Goal: Information Seeking & Learning: Find specific fact

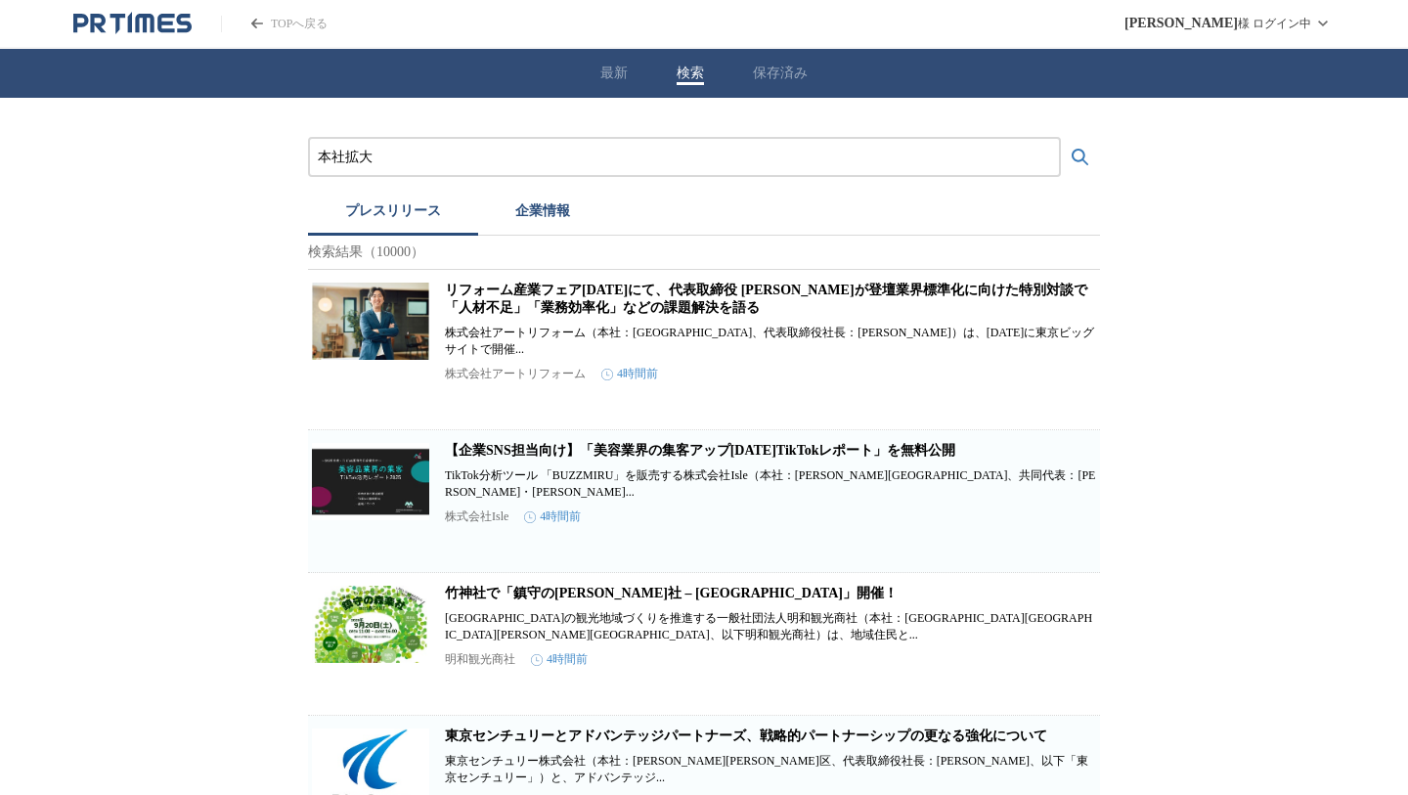
click at [396, 168] on div "本社拡大" at bounding box center [684, 157] width 753 height 40
drag, startPoint x: 398, startPoint y: 157, endPoint x: 170, endPoint y: 157, distance: 227.8
paste input "Terra Charge 株式会社"
click at [1061, 138] on button "検索する" at bounding box center [1080, 157] width 39 height 39
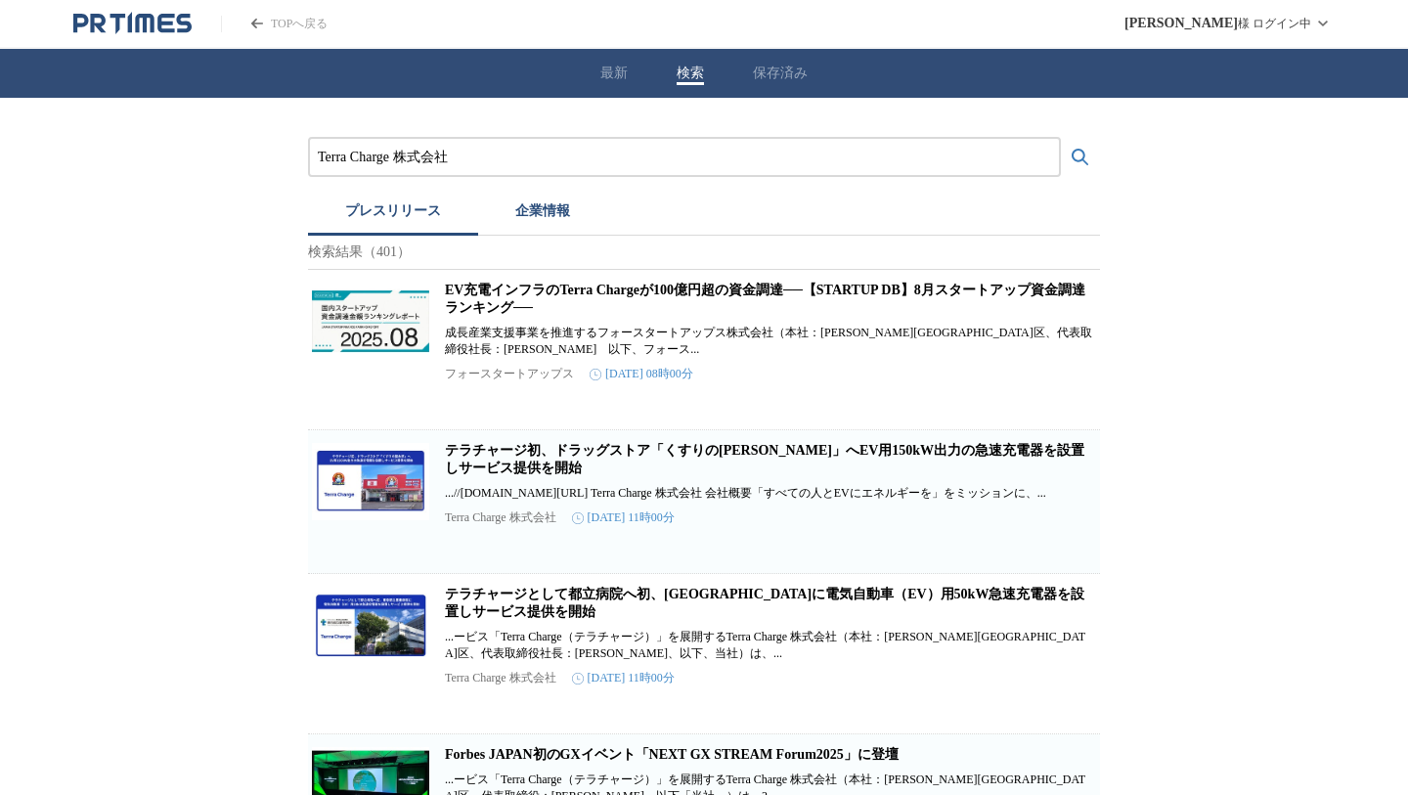
click at [507, 526] on p "Terra Charge 株式会社" at bounding box center [500, 517] width 111 height 17
click at [507, 453] on article "テラチャージ初、ドラッグストア「くすりの福太郎」へEV用150kW出力の急速充電器を設置しサービス提供を開始 ...//www.kusurinofukutar…" at bounding box center [704, 501] width 792 height 143
click at [507, 466] on link "テラチャージ初、ドラッグストア「くすりの福太郎」へEV用150kW出力の急速充電器を設置しサービス提供を開始" at bounding box center [764, 459] width 639 height 32
drag, startPoint x: 484, startPoint y: 161, endPoint x: 290, endPoint y: 161, distance: 193.6
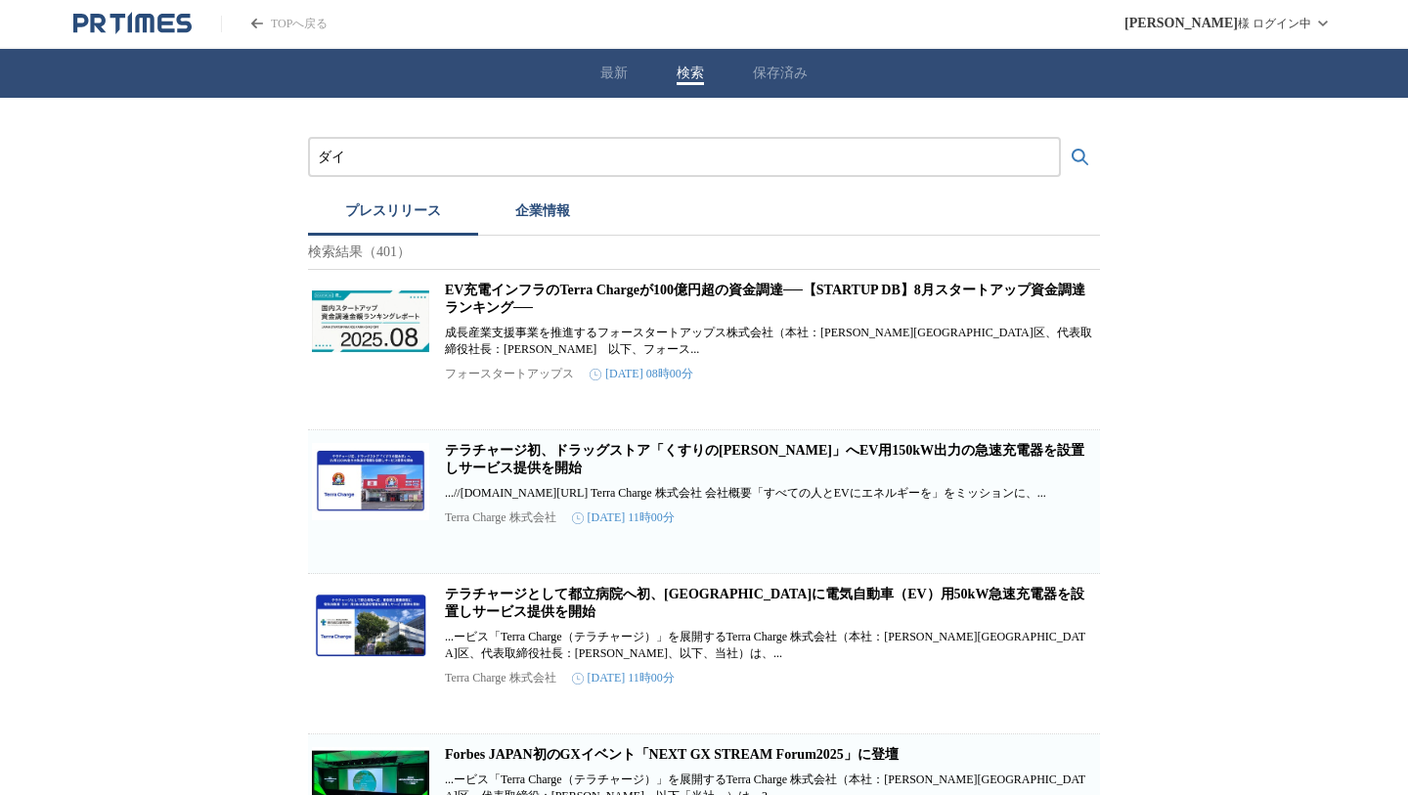
type input "ダ"
